Goal: Transaction & Acquisition: Book appointment/travel/reservation

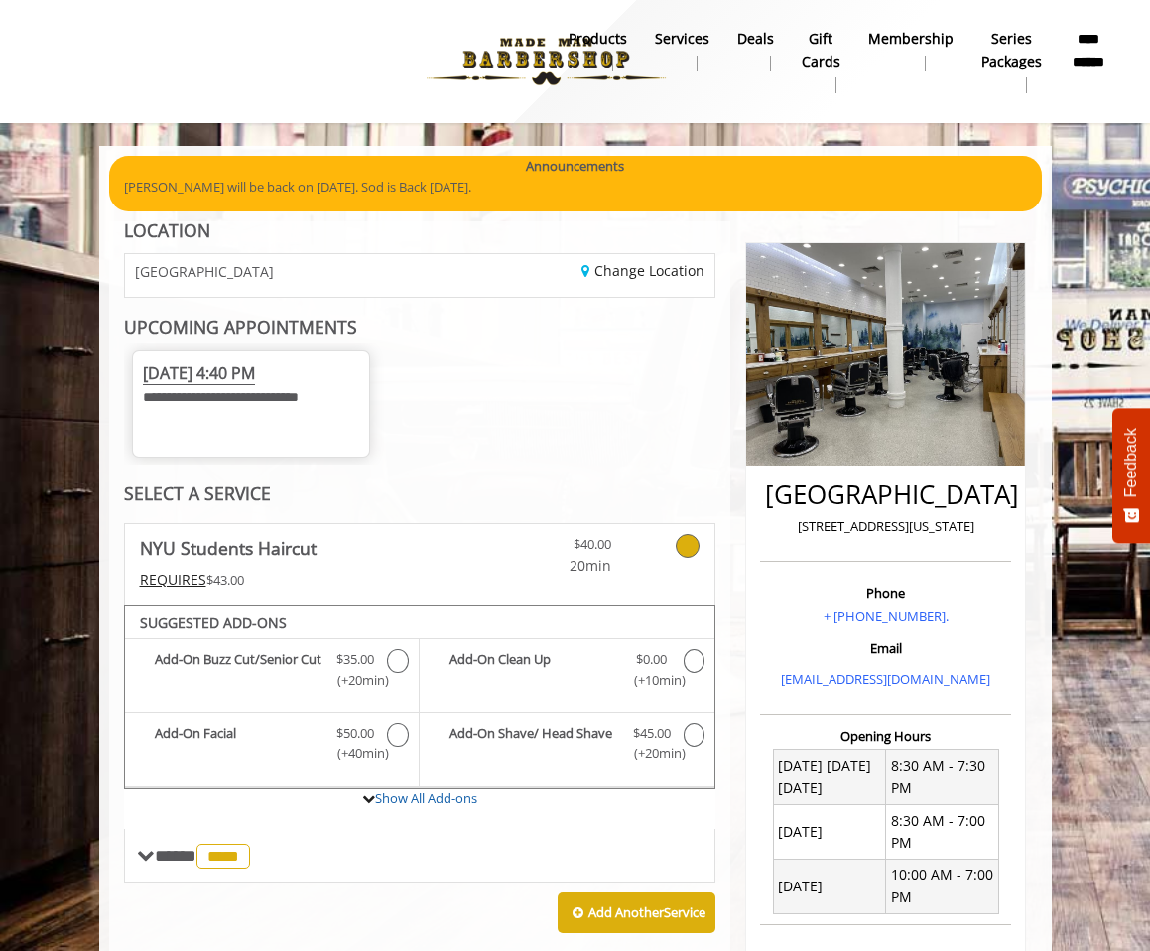
scroll to position [825, 0]
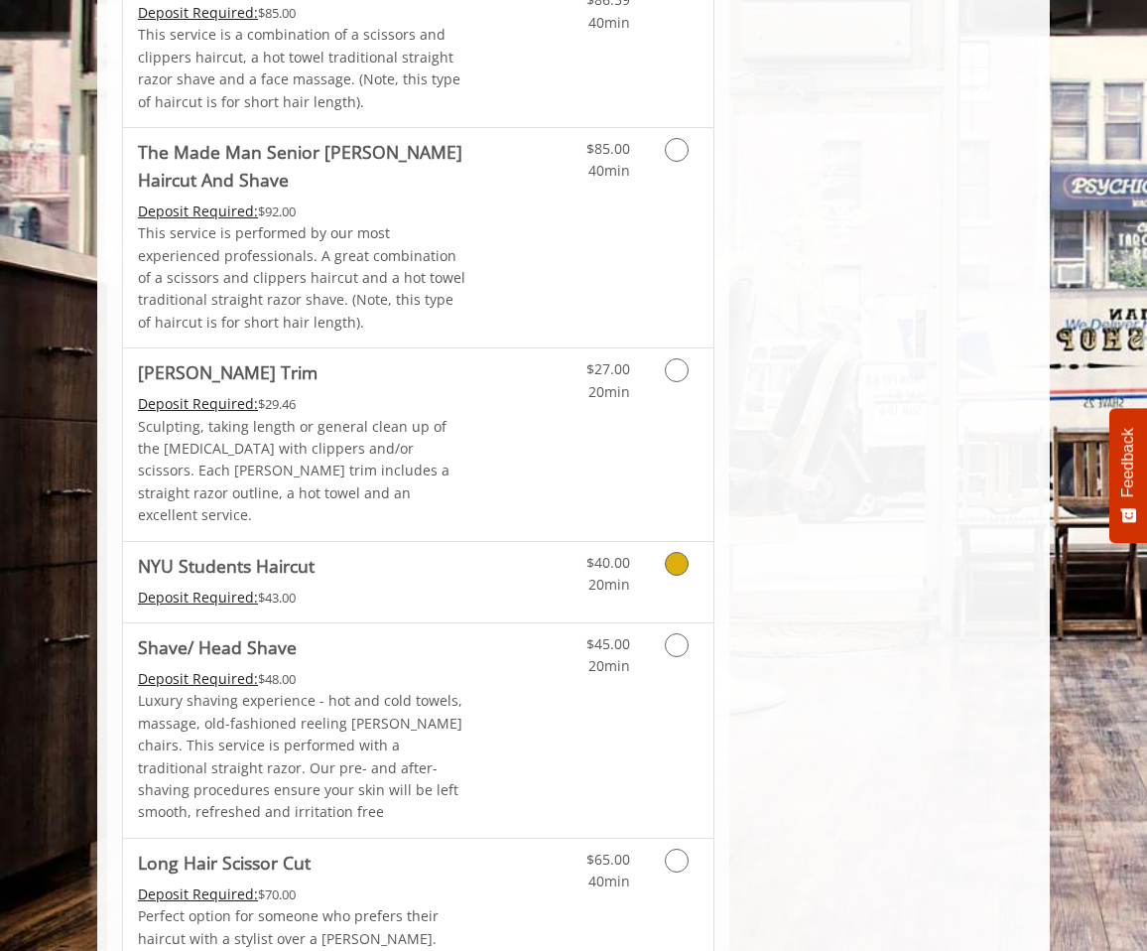
click at [564, 542] on div "$40.00 20min" at bounding box center [598, 569] width 94 height 55
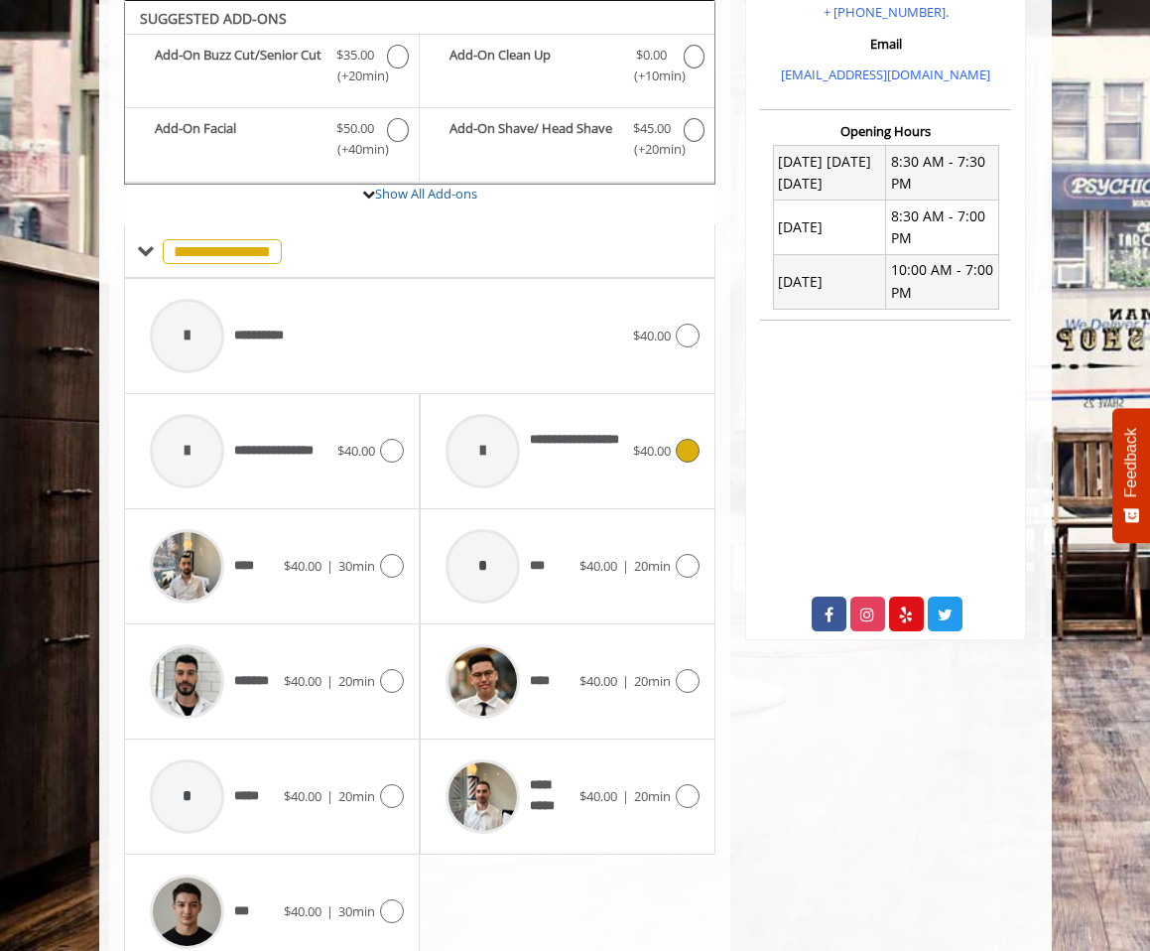
scroll to position [678, 0]
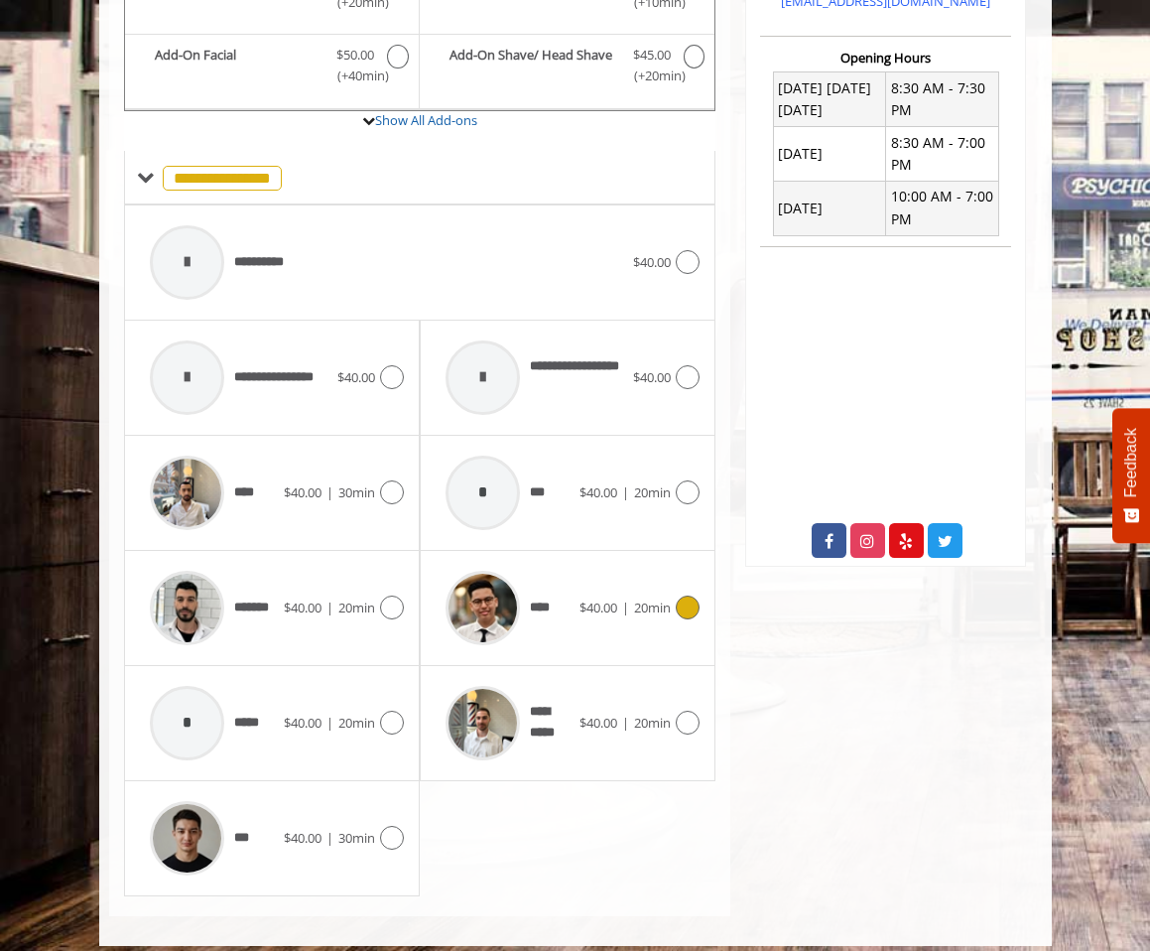
click at [525, 607] on div at bounding box center [483, 608] width 94 height 94
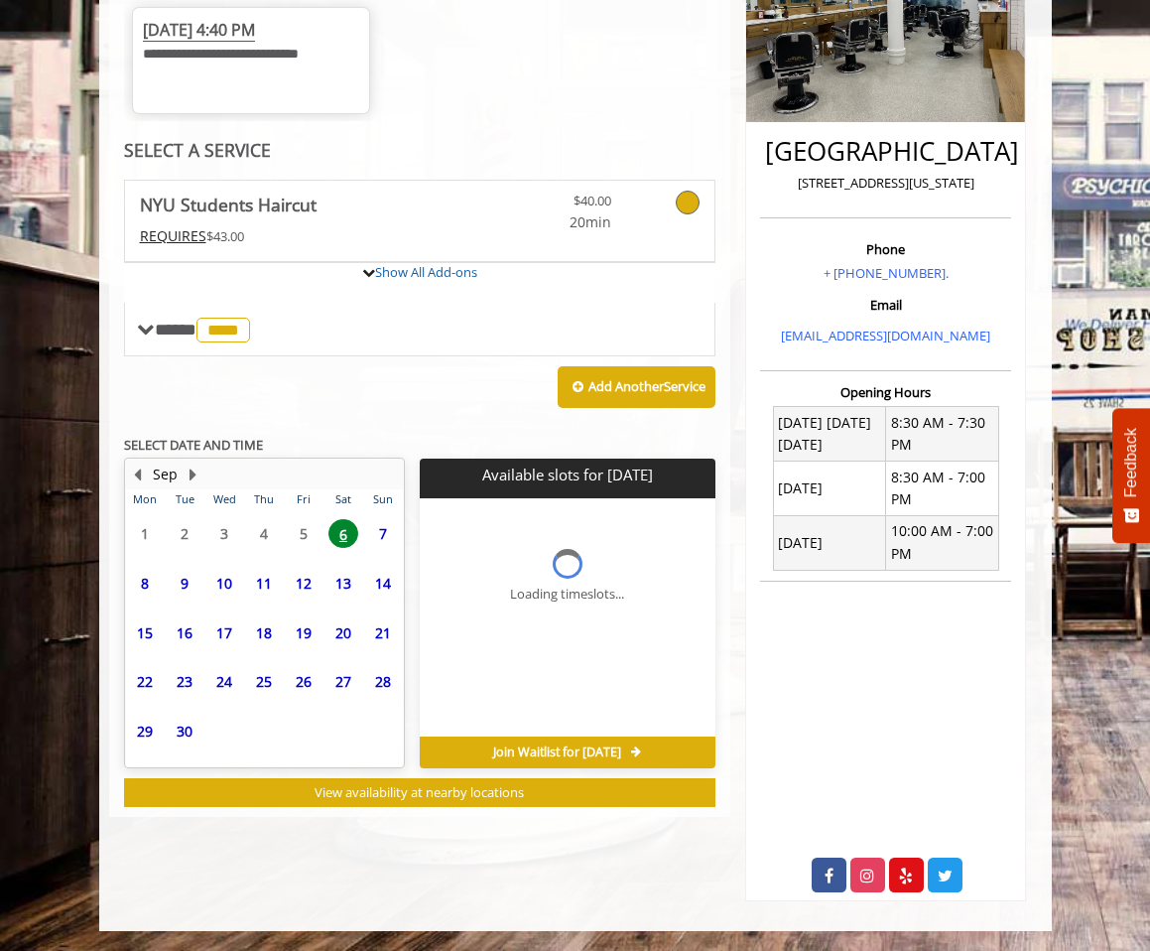
scroll to position [455, 0]
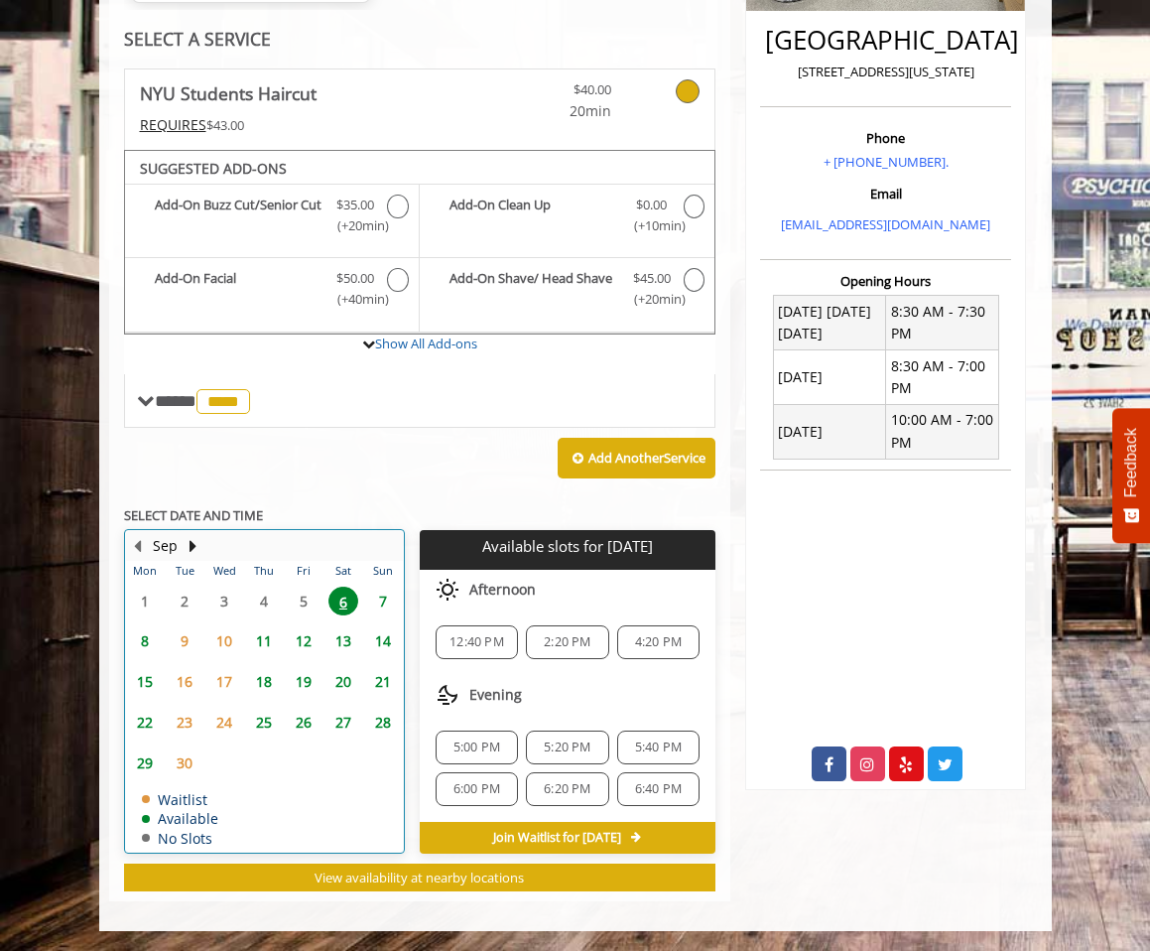
click at [365, 600] on td "7" at bounding box center [383, 601] width 40 height 41
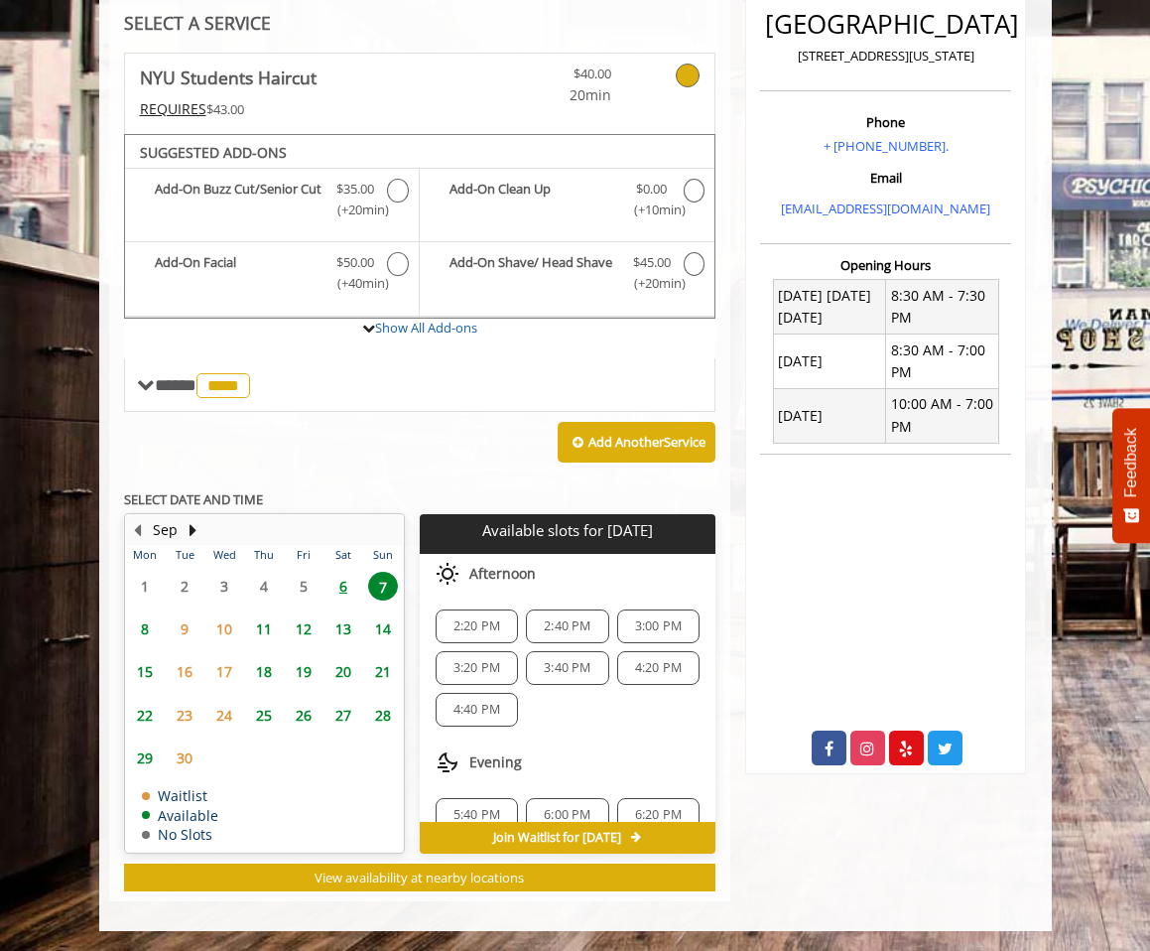
click at [351, 594] on span "6" at bounding box center [344, 586] width 30 height 29
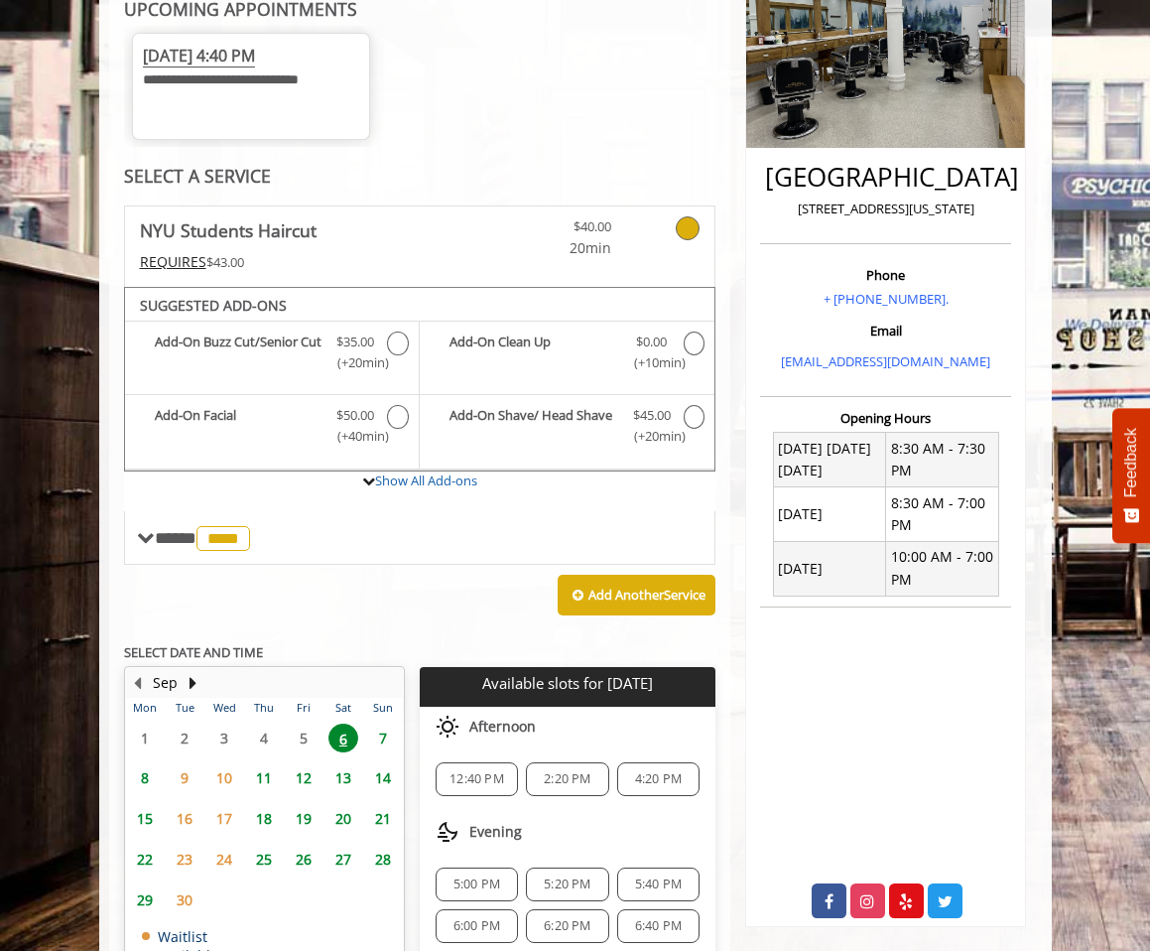
scroll to position [0, 0]
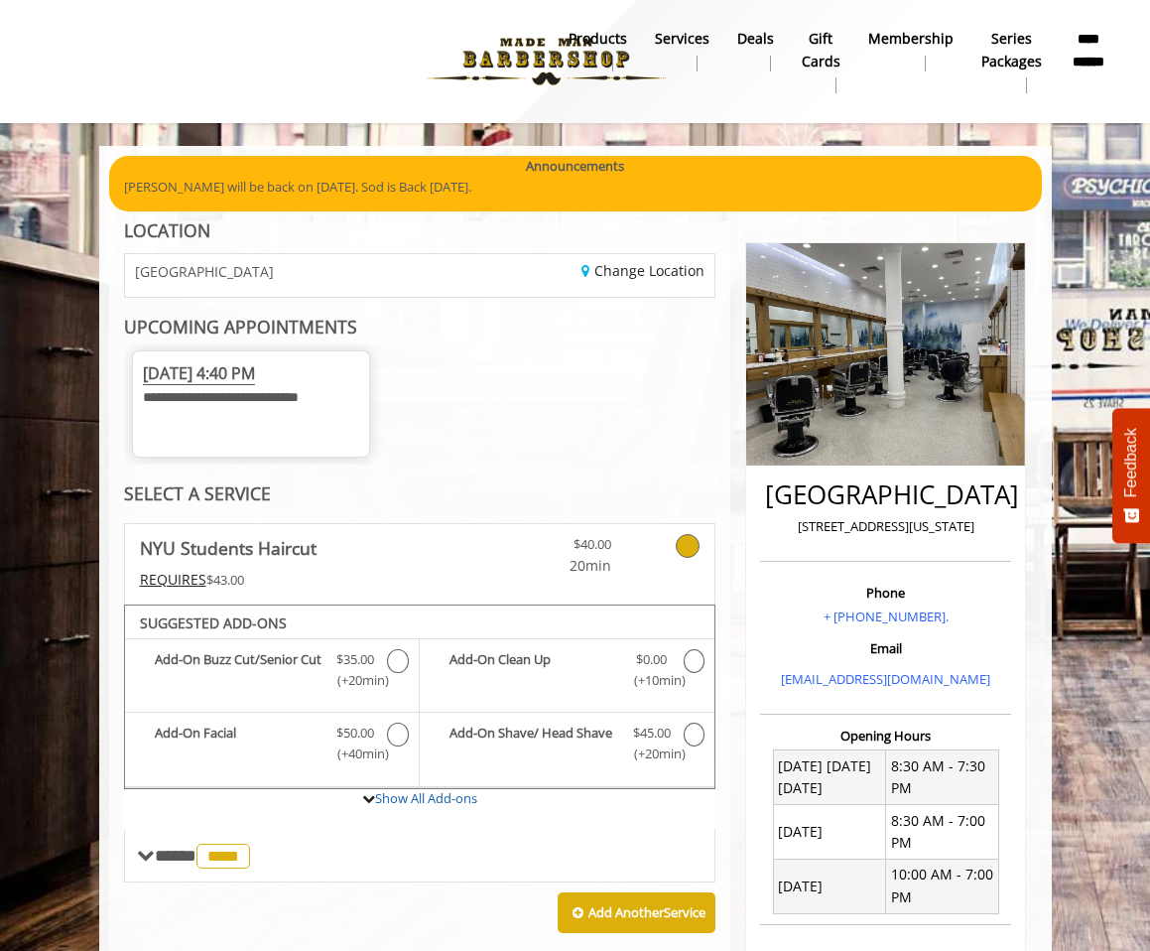
click at [255, 366] on span "[DATE] 4:40 PM" at bounding box center [199, 373] width 112 height 23
